Goal: Task Accomplishment & Management: Complete application form

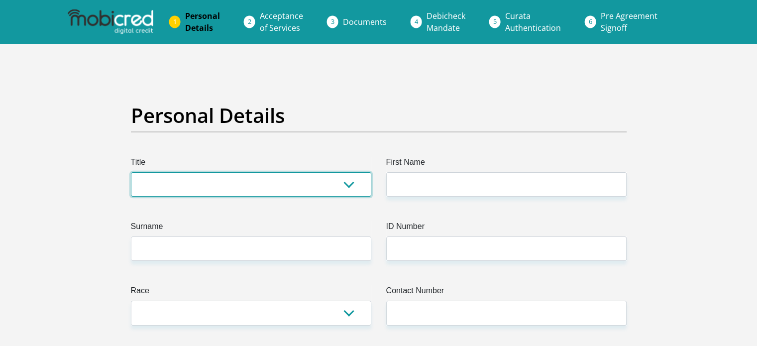
click at [346, 184] on select "Mr Ms Mrs Dr [PERSON_NAME]" at bounding box center [251, 184] width 240 height 24
select select "Ms"
click at [131, 172] on select "Mr Ms Mrs Dr [PERSON_NAME]" at bounding box center [251, 184] width 240 height 24
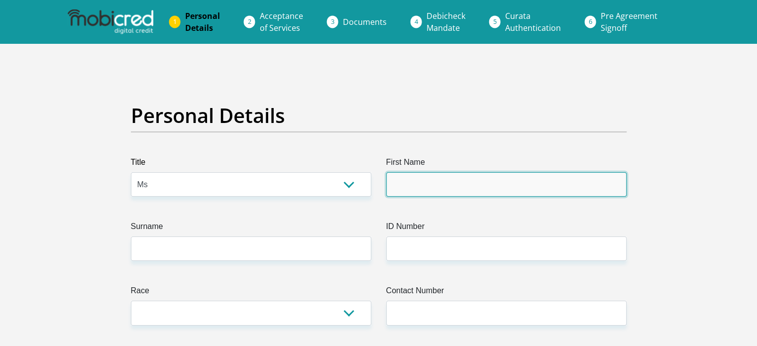
click at [438, 187] on input "First Name" at bounding box center [506, 184] width 240 height 24
type input "[PERSON_NAME]"
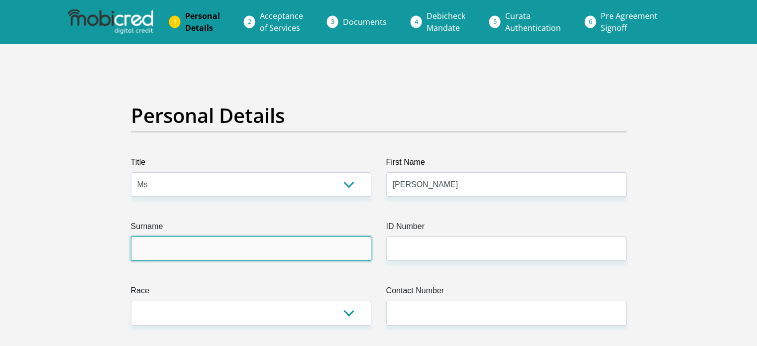
click at [312, 249] on input "Surname" at bounding box center [251, 248] width 240 height 24
type input "Gerber"
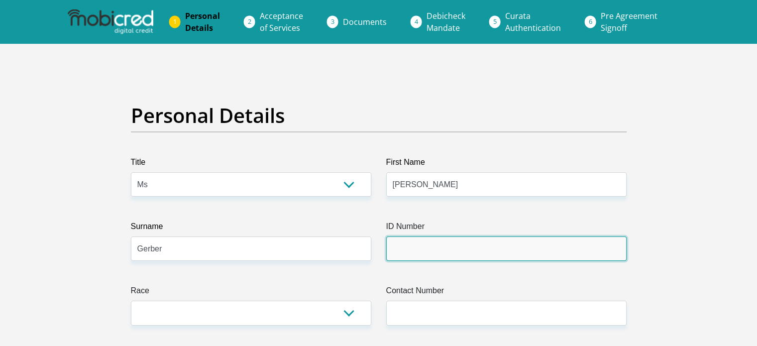
click at [488, 241] on input "ID Number" at bounding box center [506, 248] width 240 height 24
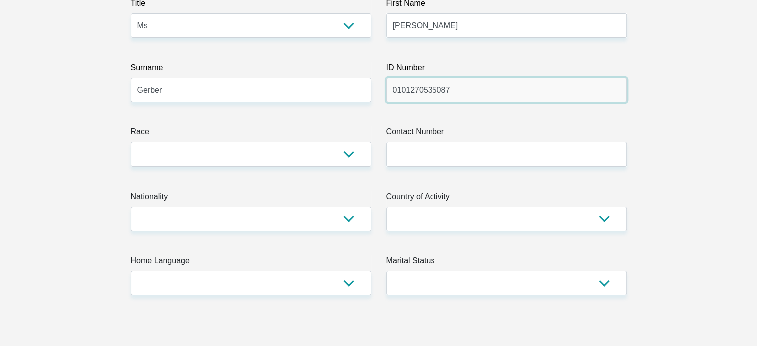
scroll to position [159, 0]
type input "0101270535087"
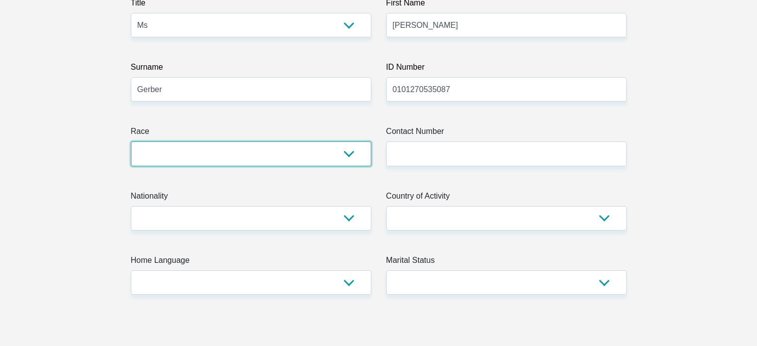
click at [342, 153] on select "Black Coloured Indian White Other" at bounding box center [251, 153] width 240 height 24
select select "4"
click at [131, 141] on select "Black Coloured Indian White Other" at bounding box center [251, 153] width 240 height 24
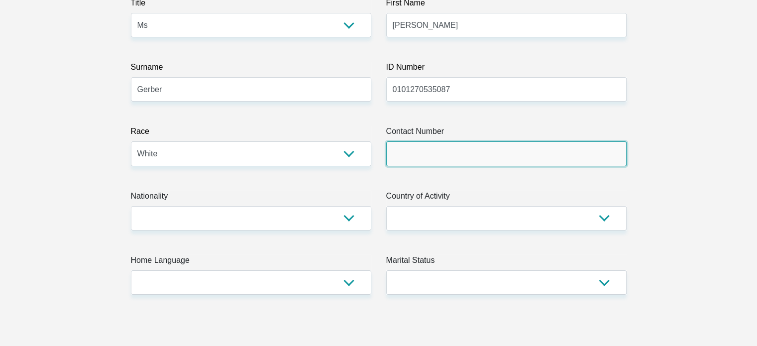
click at [429, 151] on input "Contact Number" at bounding box center [506, 153] width 240 height 24
type input "0713017897"
